Goal: Information Seeking & Learning: Learn about a topic

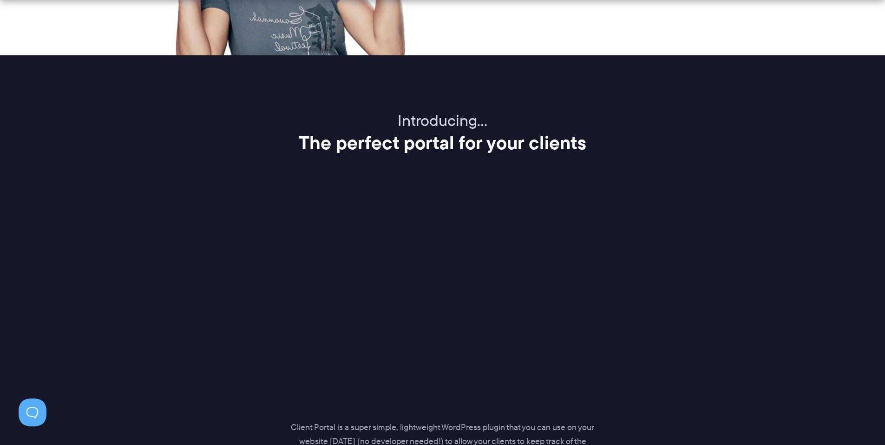
scroll to position [1254, 0]
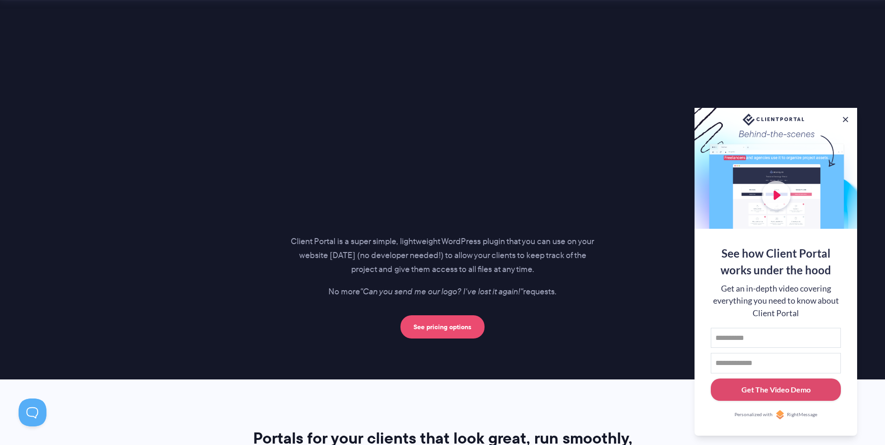
click at [461, 319] on link "See pricing options" at bounding box center [442, 326] width 84 height 23
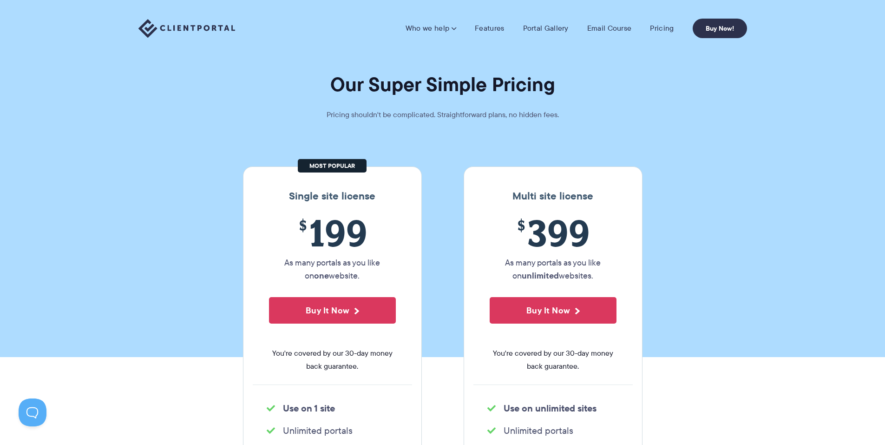
click at [192, 26] on img at bounding box center [186, 28] width 97 height 19
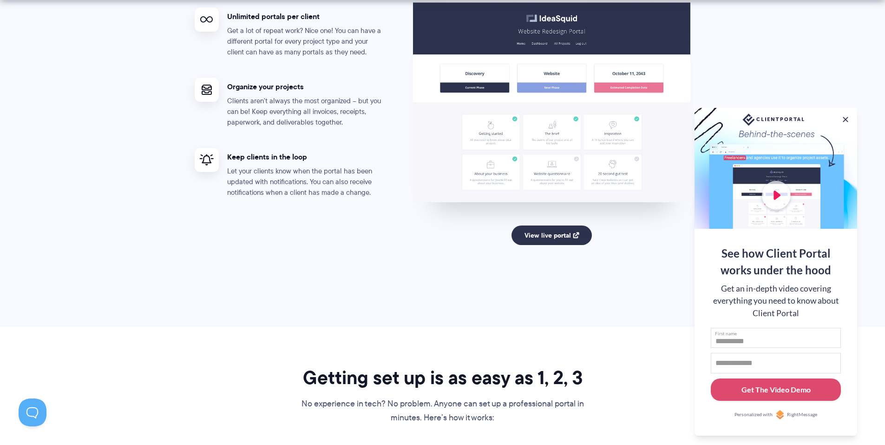
click at [772, 336] on input "First name" at bounding box center [776, 337] width 130 height 20
type input "****"
click at [768, 390] on div "Get The Video Demo" at bounding box center [775, 389] width 69 height 11
click at [764, 364] on input "******" at bounding box center [776, 363] width 130 height 20
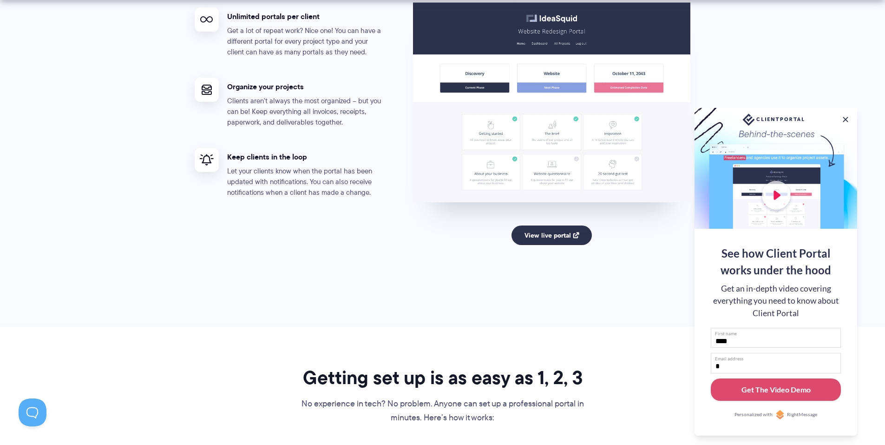
type input "**********"
click at [773, 393] on div "Get The Video Demo" at bounding box center [775, 389] width 69 height 11
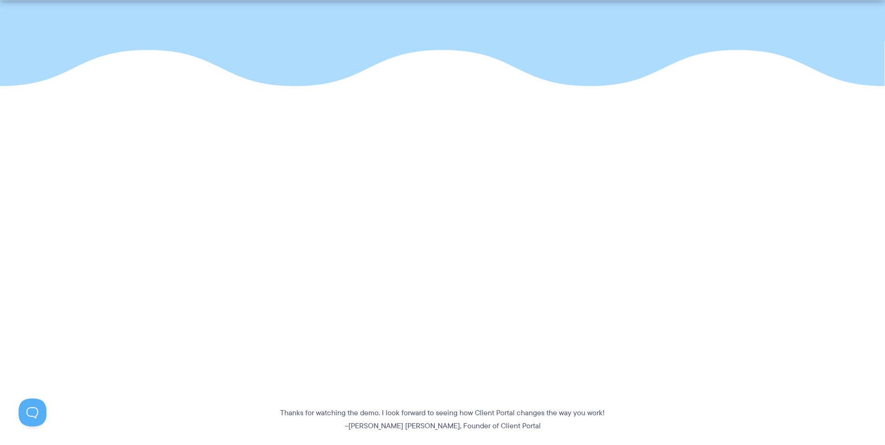
scroll to position [232, 0]
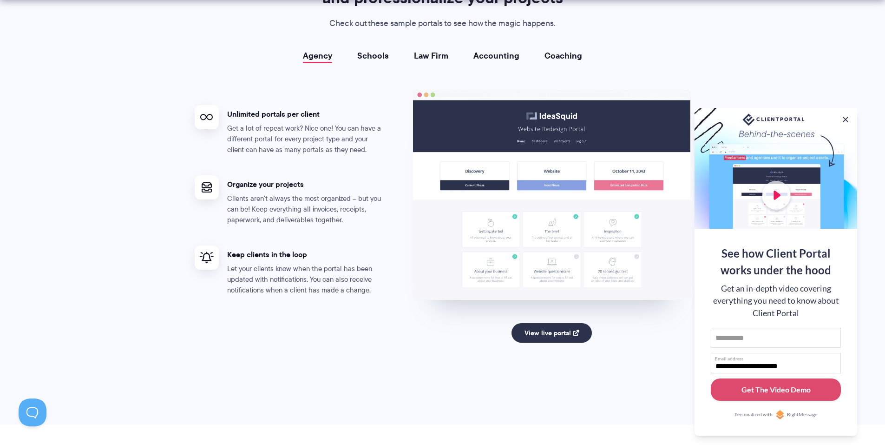
scroll to position [1858, 0]
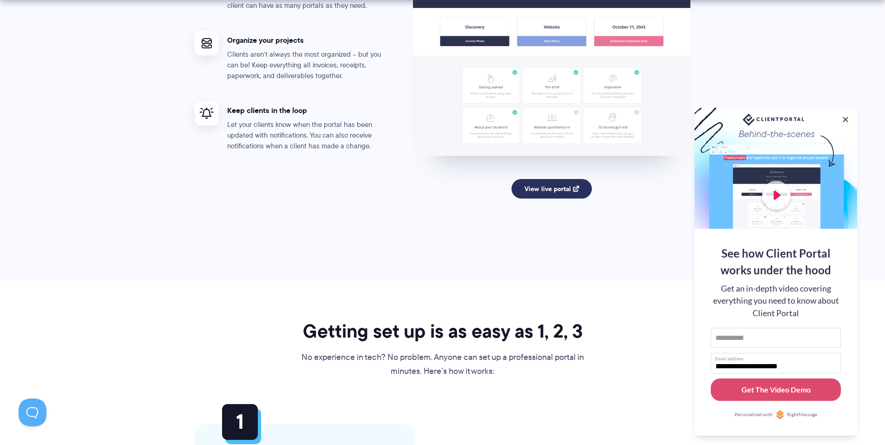
click at [534, 184] on link "View live portal" at bounding box center [551, 189] width 80 height 20
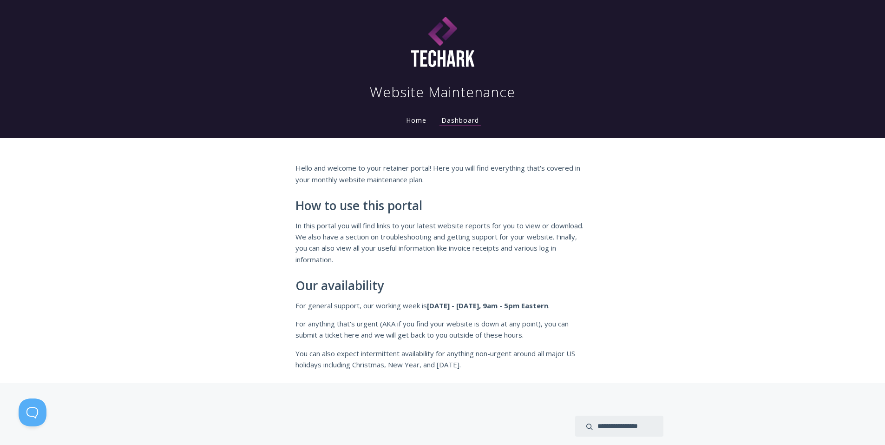
click at [418, 124] on li "Home" at bounding box center [416, 117] width 35 height 19
click at [421, 118] on link "Home" at bounding box center [416, 120] width 24 height 9
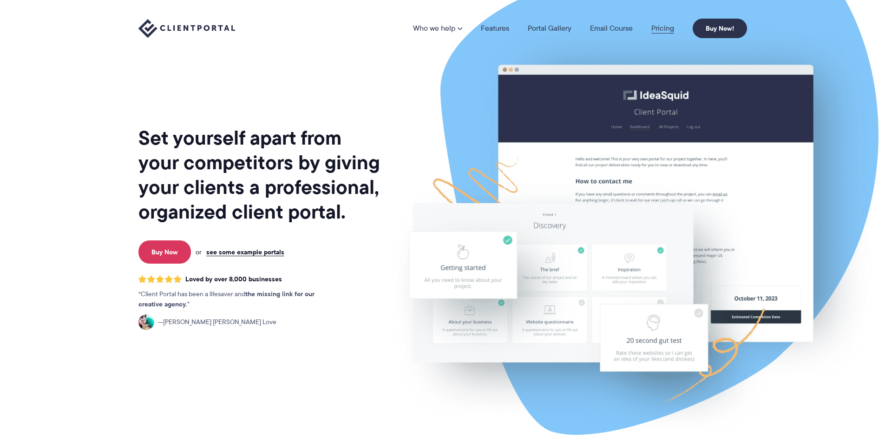
click at [667, 32] on link "Pricing" at bounding box center [662, 28] width 23 height 7
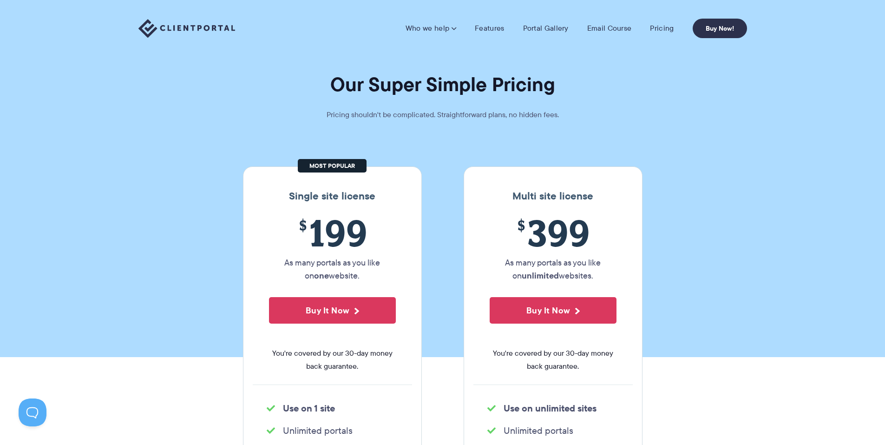
click at [162, 21] on img at bounding box center [186, 28] width 97 height 19
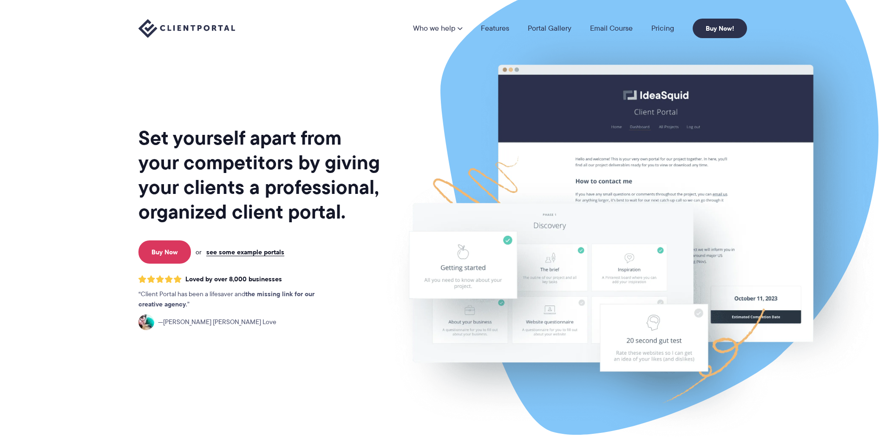
click at [371, 0] on html "Who we help Who we help View pricing Agencies See how Client Portal can help gi…" at bounding box center [442, 222] width 885 height 445
